Goal: Find contact information: Find contact information

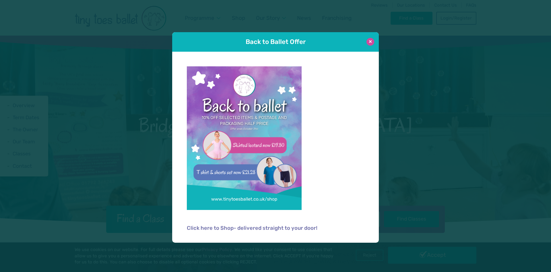
click at [373, 41] on button at bounding box center [371, 42] width 8 height 8
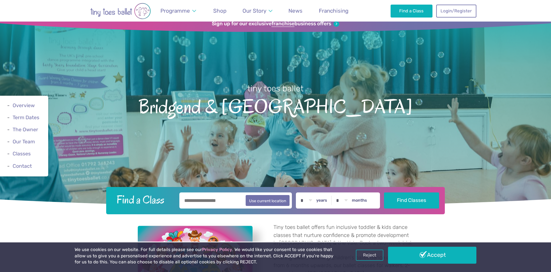
scroll to position [29, 0]
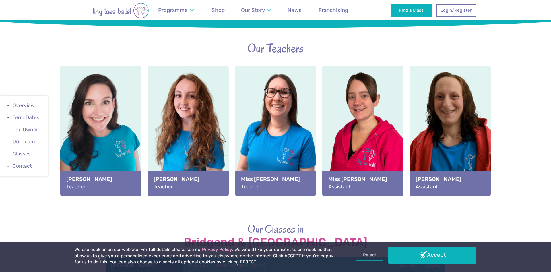
click at [426, 258] on link "Accept" at bounding box center [432, 255] width 88 height 17
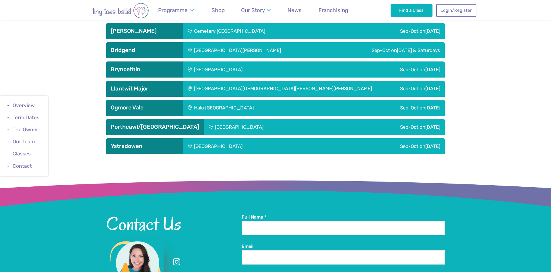
scroll to position [836, 0]
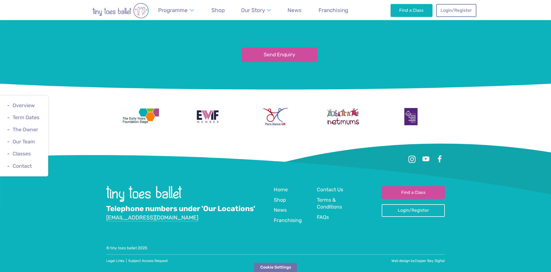
click at [190, 228] on div "Telephone numbers under 'Our Locations' [EMAIL_ADDRESS][DOMAIN_NAME] Quick Link…" at bounding box center [275, 215] width 339 height 59
click at [78, 189] on div at bounding box center [275, 208] width 551 height 128
click at [24, 163] on ul "Overview Term Dates The Owner Our Team Classes Contact" at bounding box center [24, 136] width 48 height 81
click at [22, 166] on link "Contact" at bounding box center [22, 166] width 19 height 6
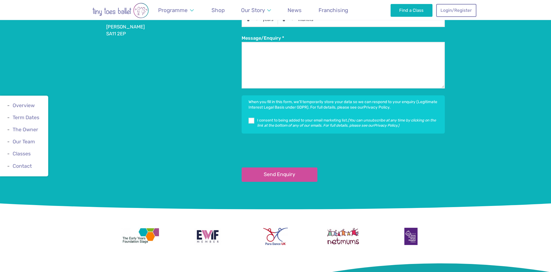
scroll to position [1150, 0]
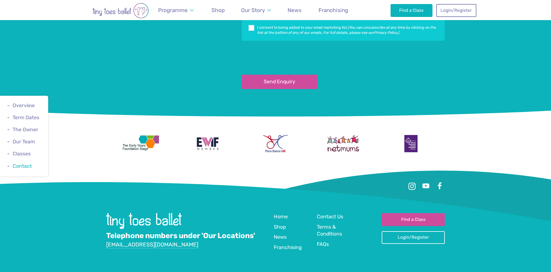
click at [25, 165] on link "Contact" at bounding box center [22, 166] width 19 height 6
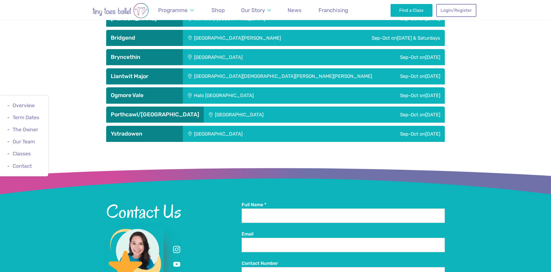
scroll to position [857, 0]
